Goal: Task Accomplishment & Management: Manage account settings

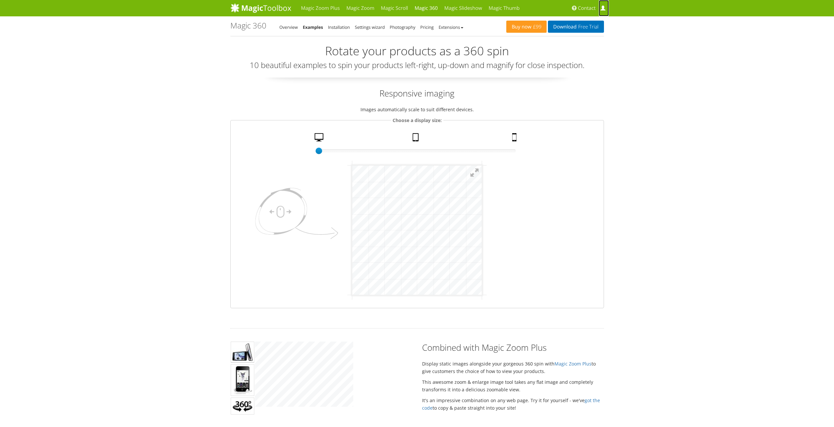
click at [602, 8] on span at bounding box center [602, 8] width 5 height 5
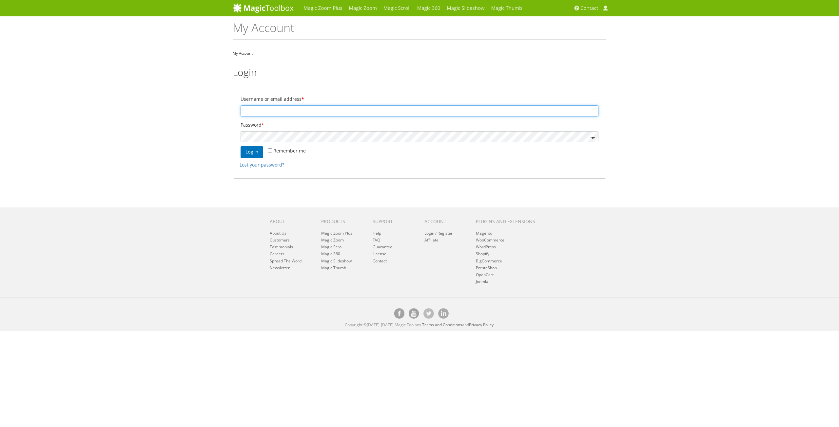
drag, startPoint x: 257, startPoint y: 115, endPoint x: 246, endPoint y: 114, distance: 10.6
click at [257, 115] on input "Username or email address *" at bounding box center [419, 110] width 358 height 11
click at [199, 112] on div "Magic Zoom Plus Magic Zoom Magic Scroll Magic 360 Magic Slideshow Magic Thumb" at bounding box center [419, 165] width 839 height 331
click at [255, 116] on input "Username or email address *" at bounding box center [419, 110] width 358 height 11
click at [213, 116] on div "Magic Zoom Plus Magic Zoom Magic Scroll Magic 360 Magic Slideshow Magic Thumb" at bounding box center [419, 165] width 839 height 331
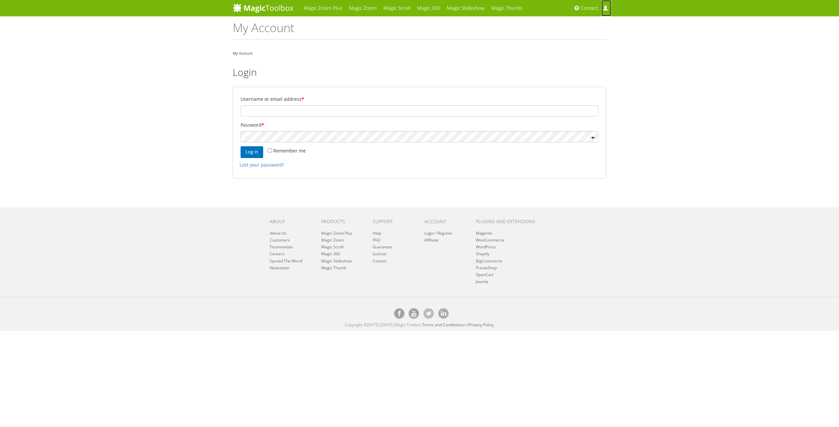
click at [605, 7] on span at bounding box center [605, 8] width 5 height 5
click at [434, 231] on link "Login / Register" at bounding box center [438, 234] width 28 height 6
click at [434, 233] on link "Login / Register" at bounding box center [438, 234] width 28 height 6
click at [445, 233] on link "Login / Register" at bounding box center [438, 234] width 28 height 6
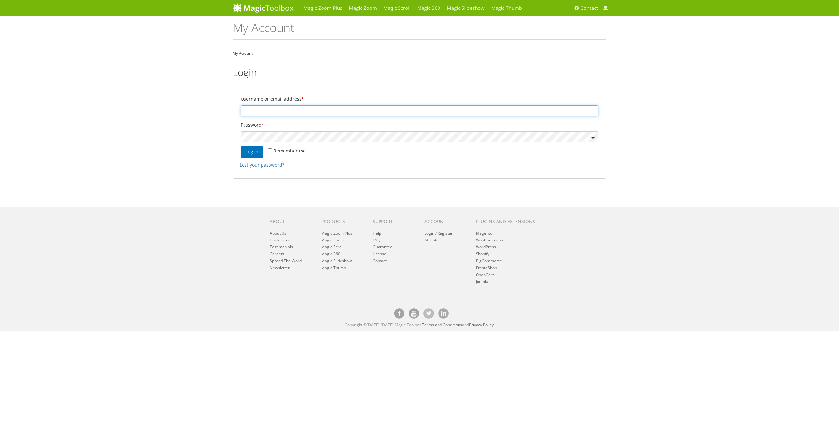
click at [275, 113] on input "Username or email address *" at bounding box center [419, 110] width 358 height 11
click at [213, 132] on div "Magic Zoom Plus Magic Zoom Magic Scroll Magic 360 Magic Slideshow Magic Thumb" at bounding box center [419, 165] width 839 height 331
